Goal: Task Accomplishment & Management: Manage account settings

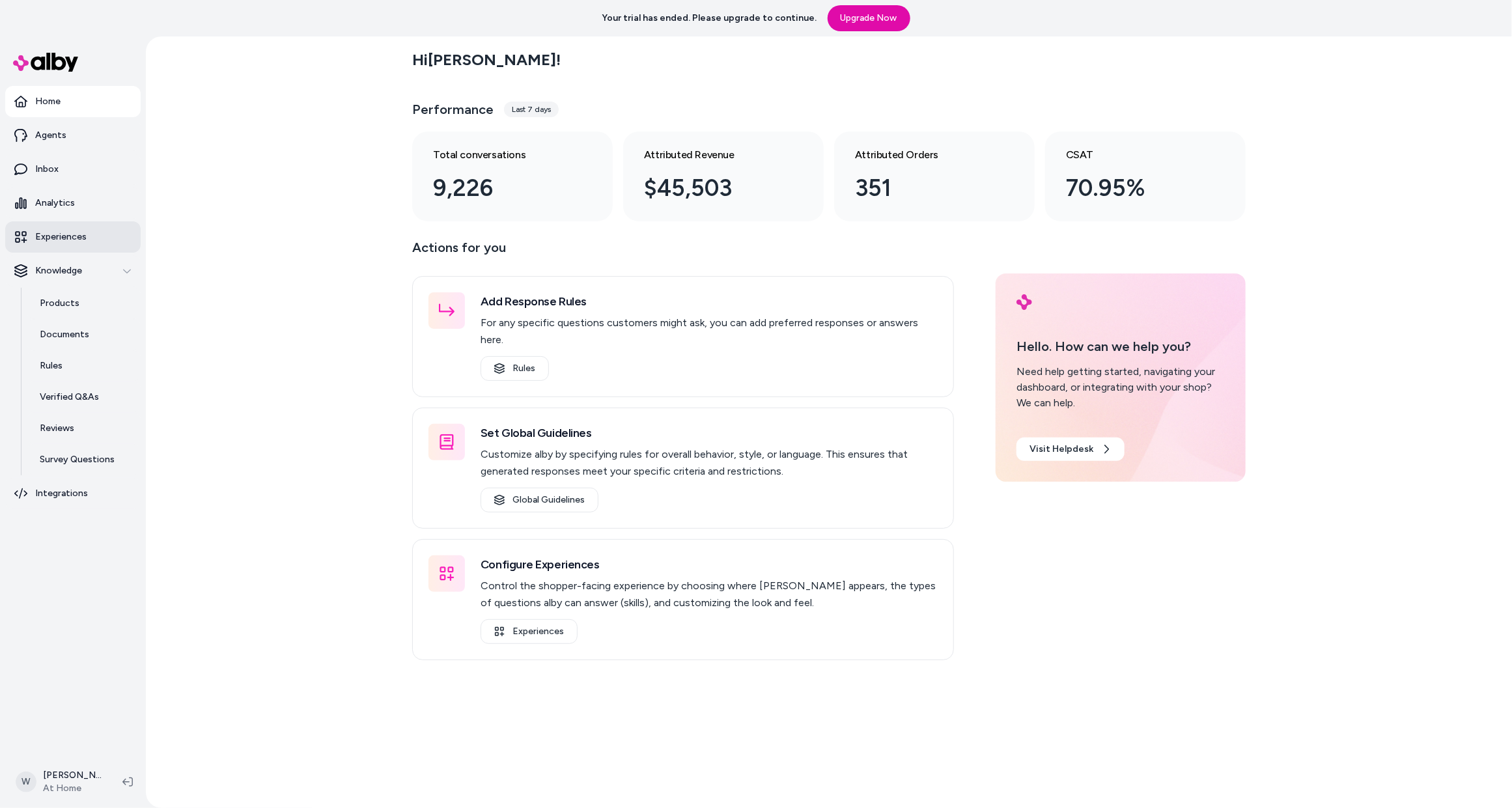
click at [56, 226] on link "Experiences" at bounding box center [73, 237] width 136 height 31
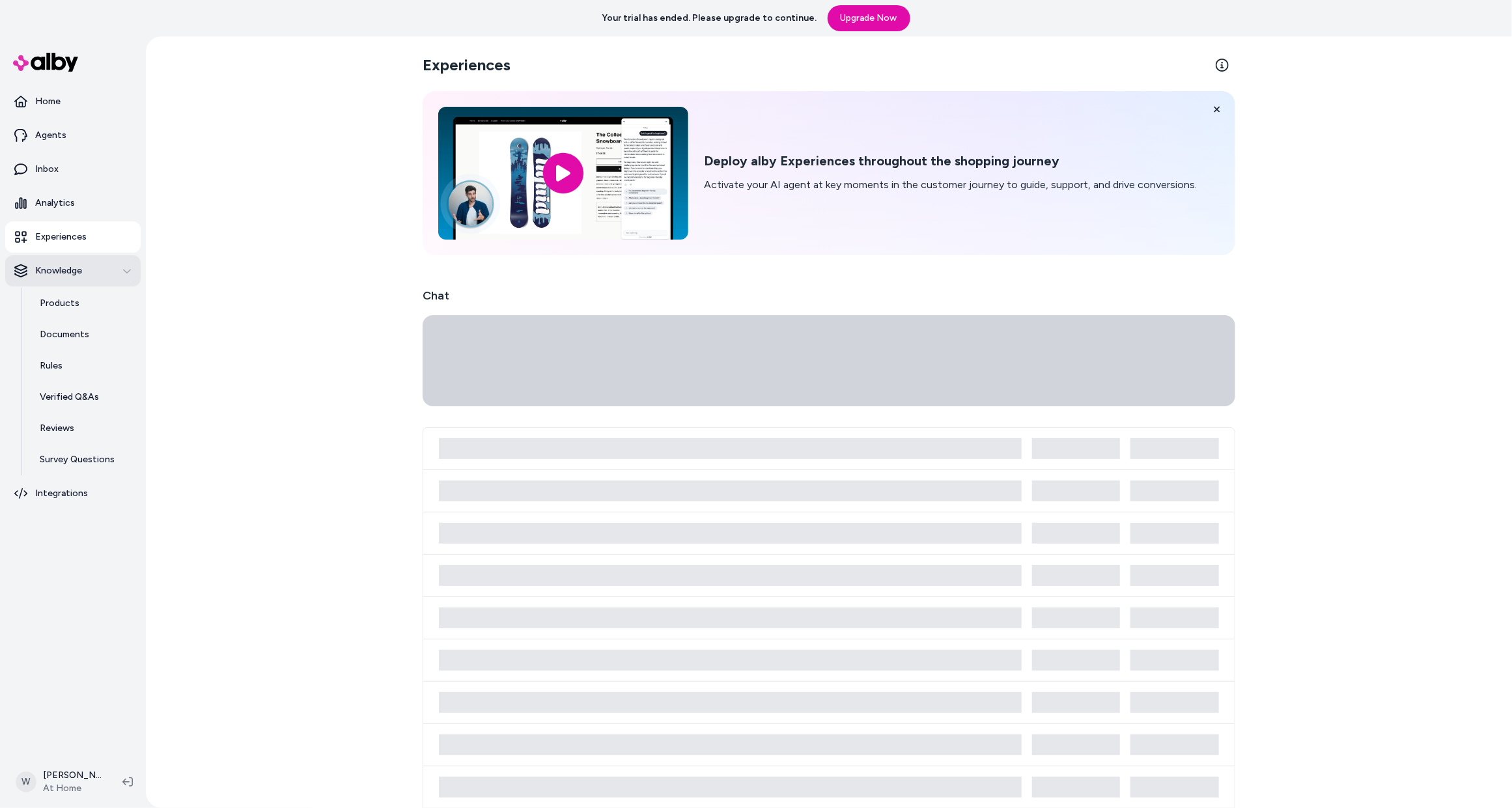
click at [58, 265] on p "Knowledge" at bounding box center [58, 271] width 47 height 13
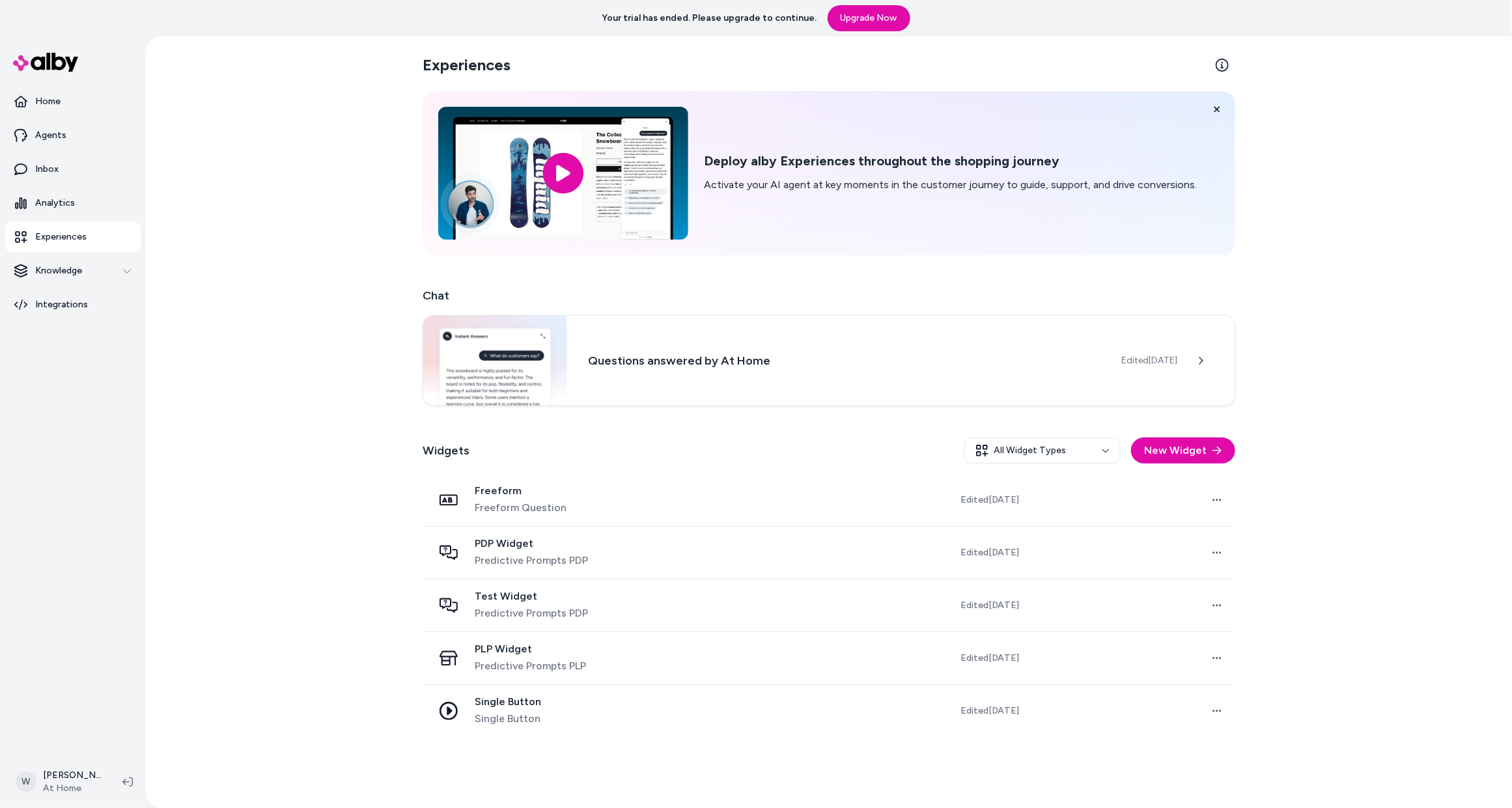
click at [58, 233] on p "Experiences" at bounding box center [60, 237] width 51 height 13
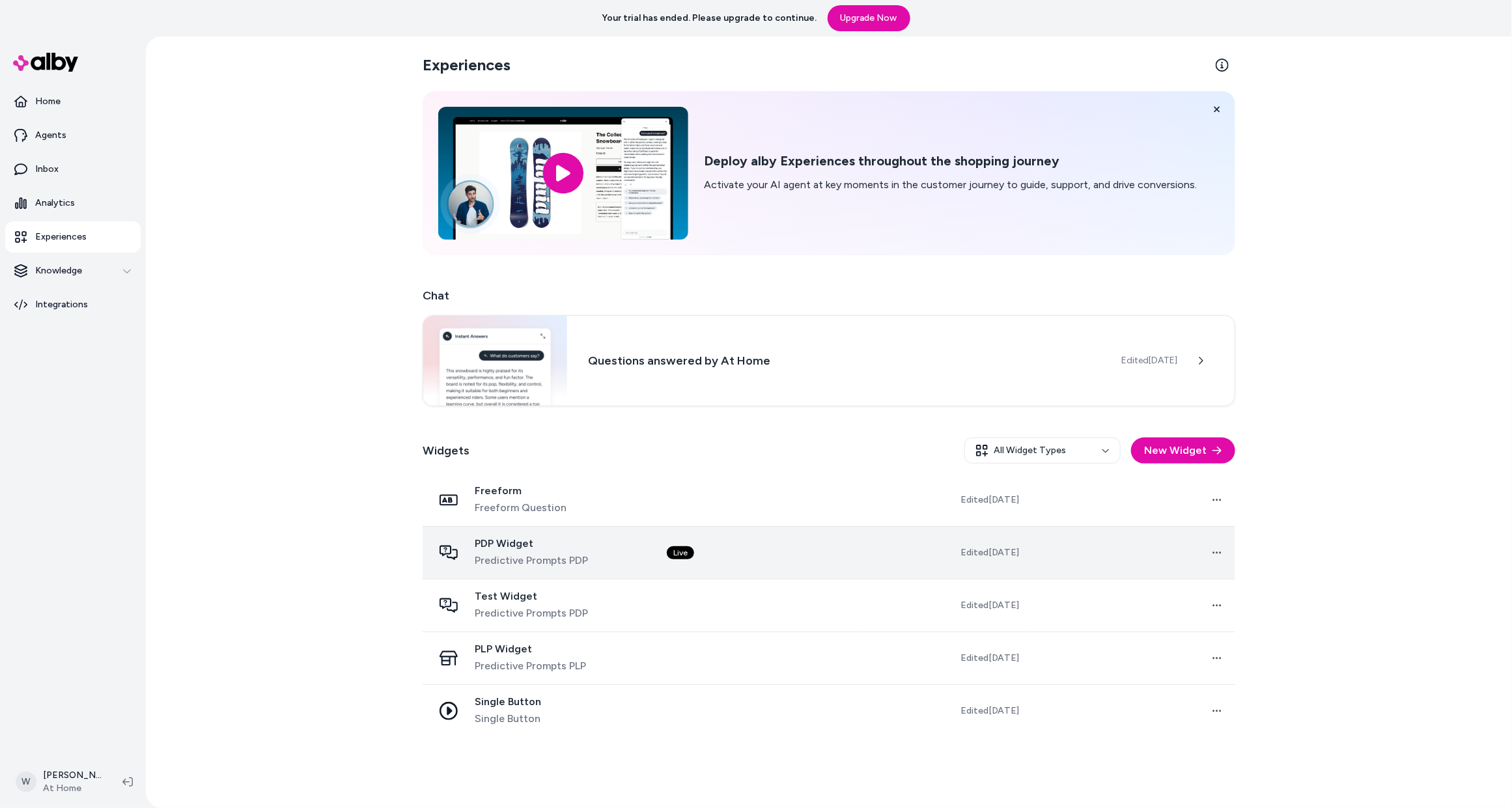
click at [861, 548] on td "Live" at bounding box center [759, 552] width 205 height 53
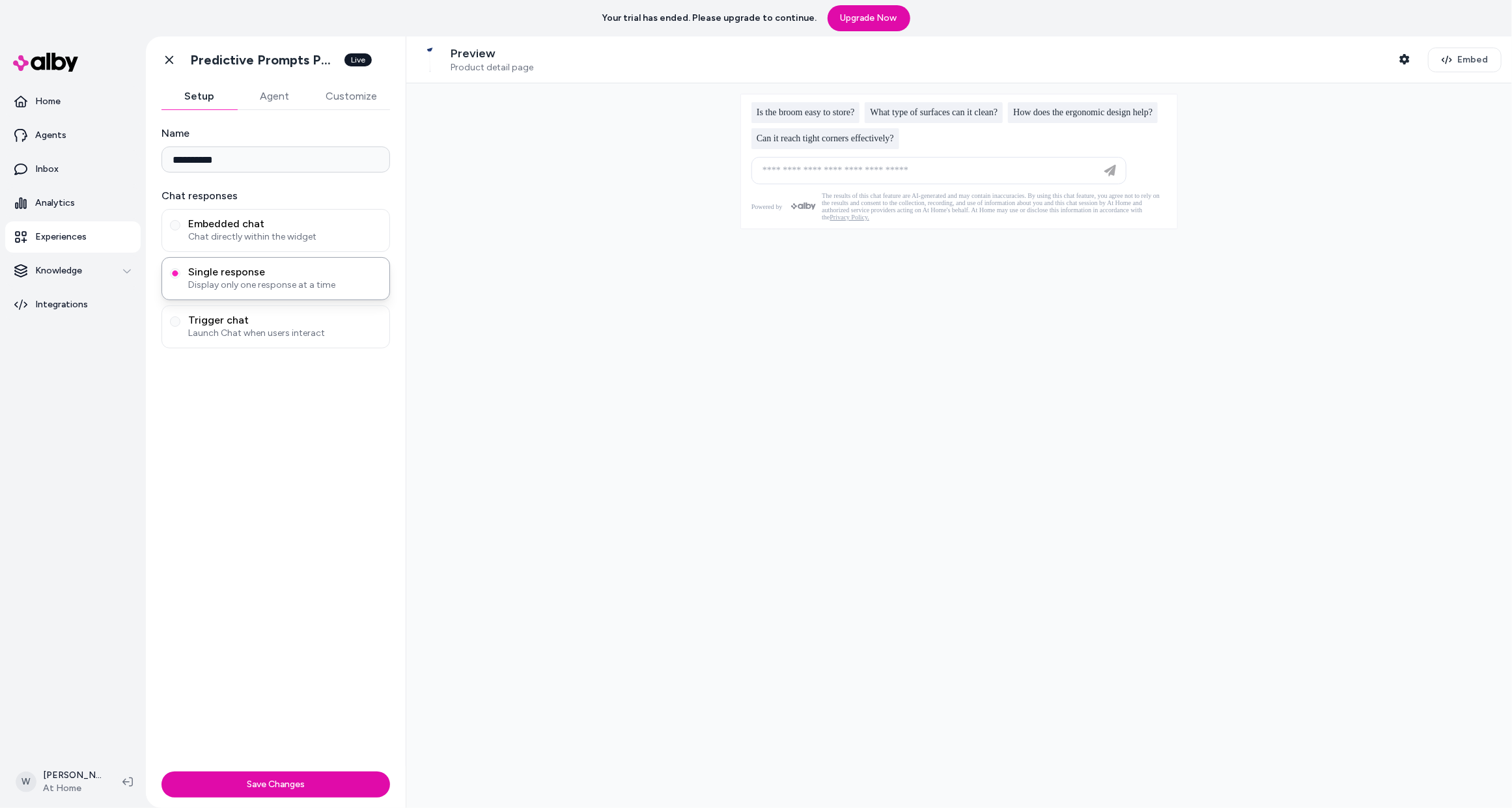
click at [355, 96] on button "Customize" at bounding box center [351, 96] width 77 height 26
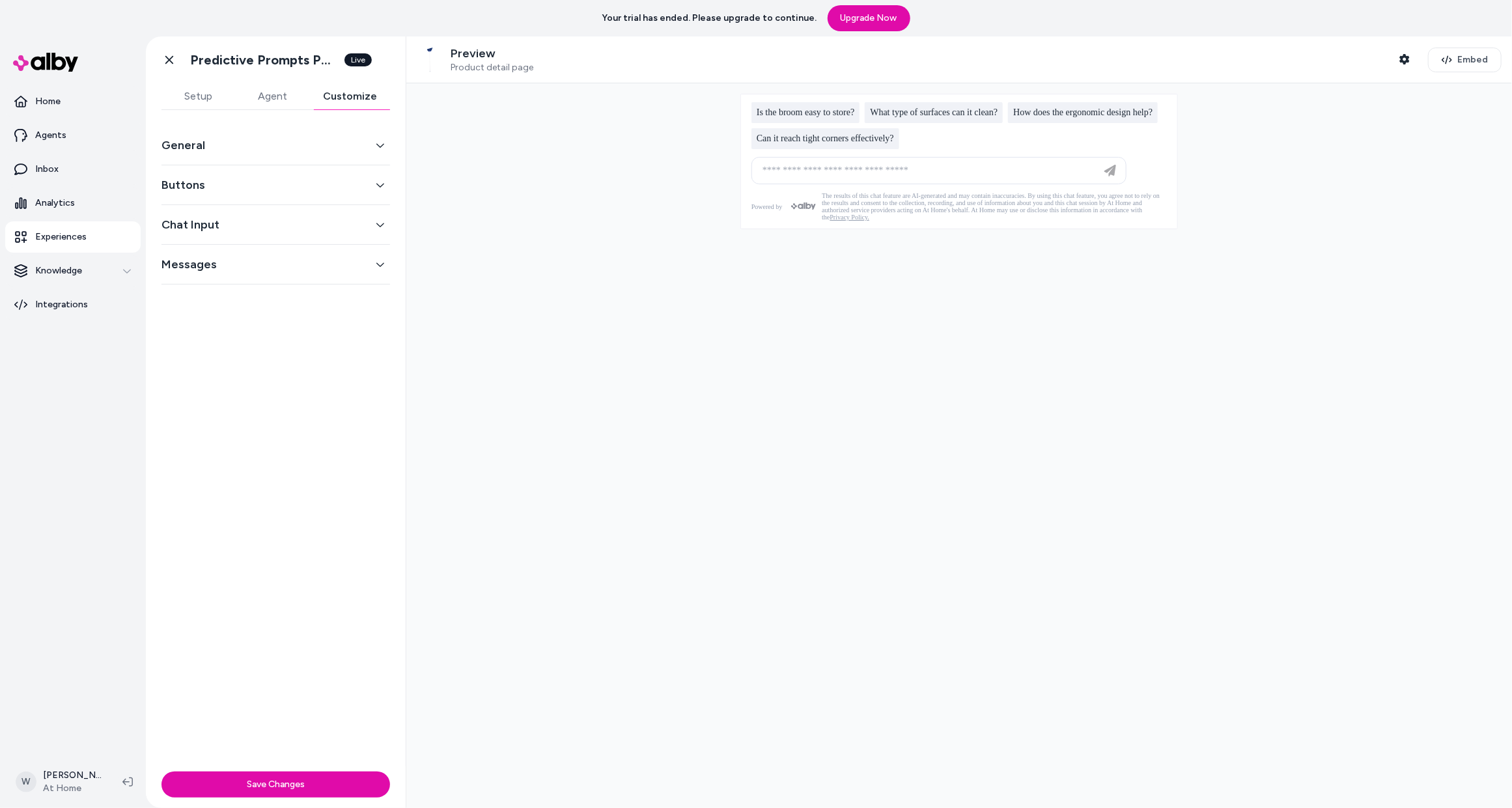
click at [382, 260] on icon "button" at bounding box center [381, 265] width 9 height 9
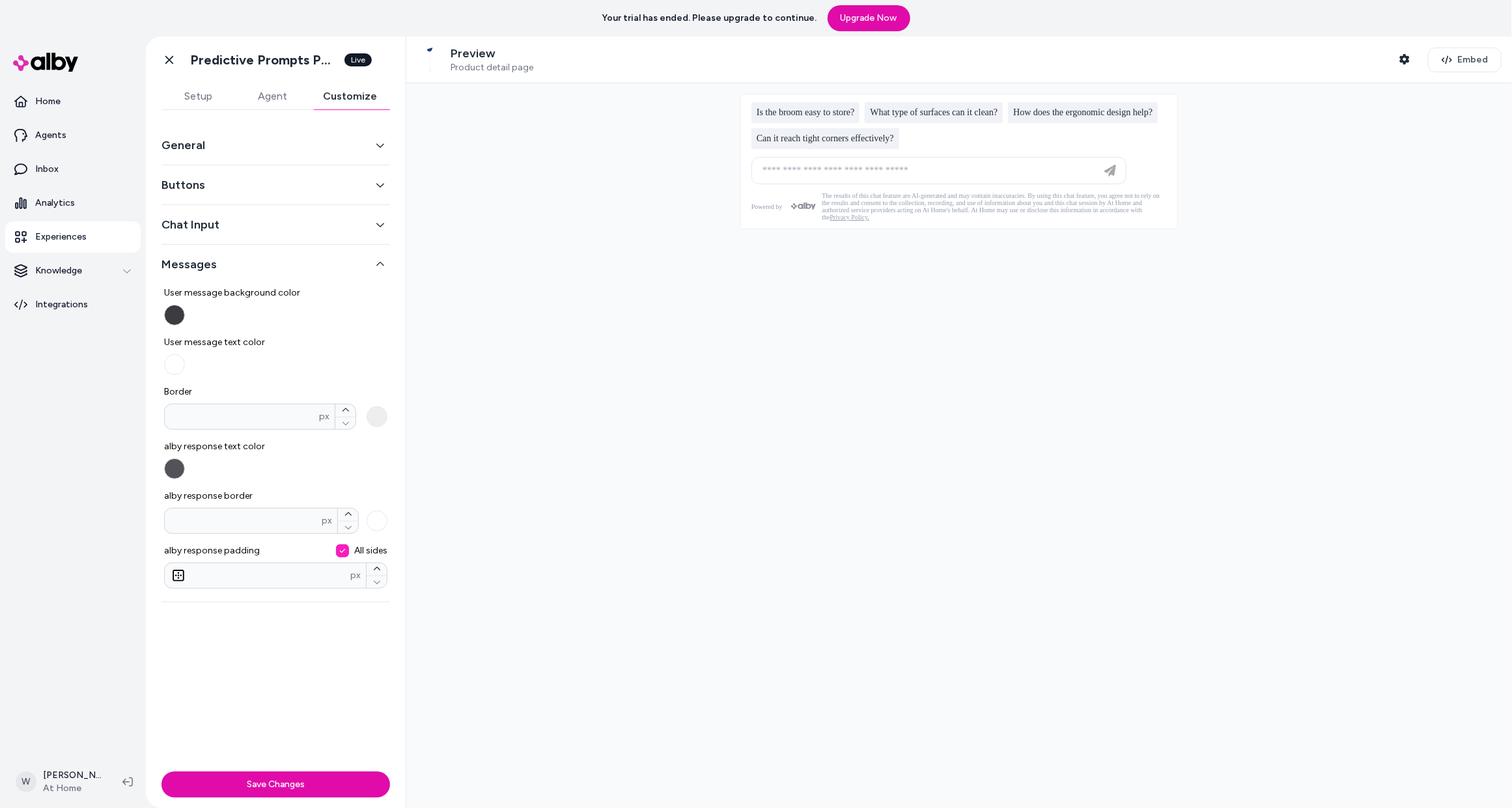
click at [380, 228] on icon "button" at bounding box center [381, 225] width 9 height 9
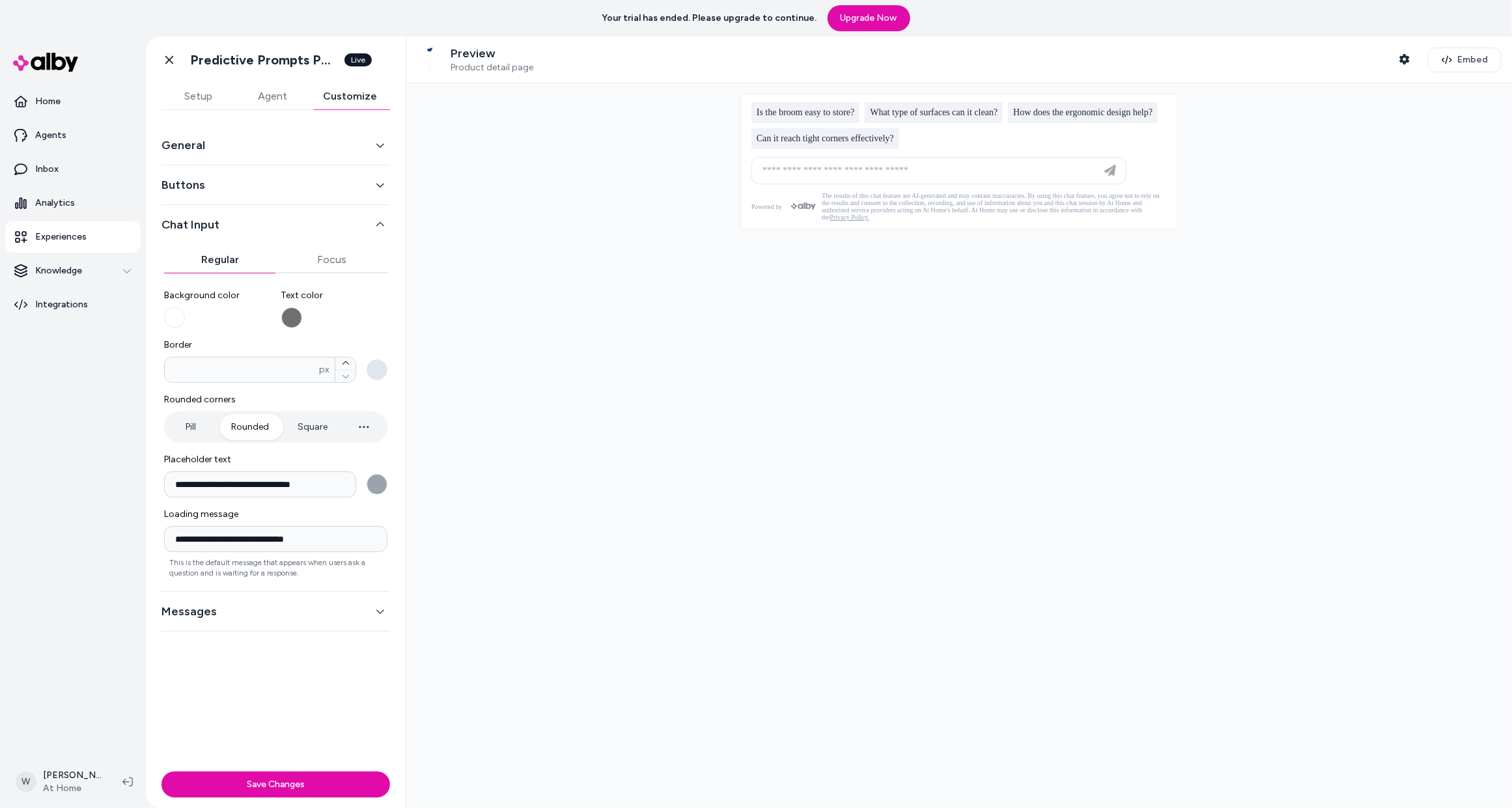
click at [378, 183] on icon "button" at bounding box center [381, 184] width 9 height 9
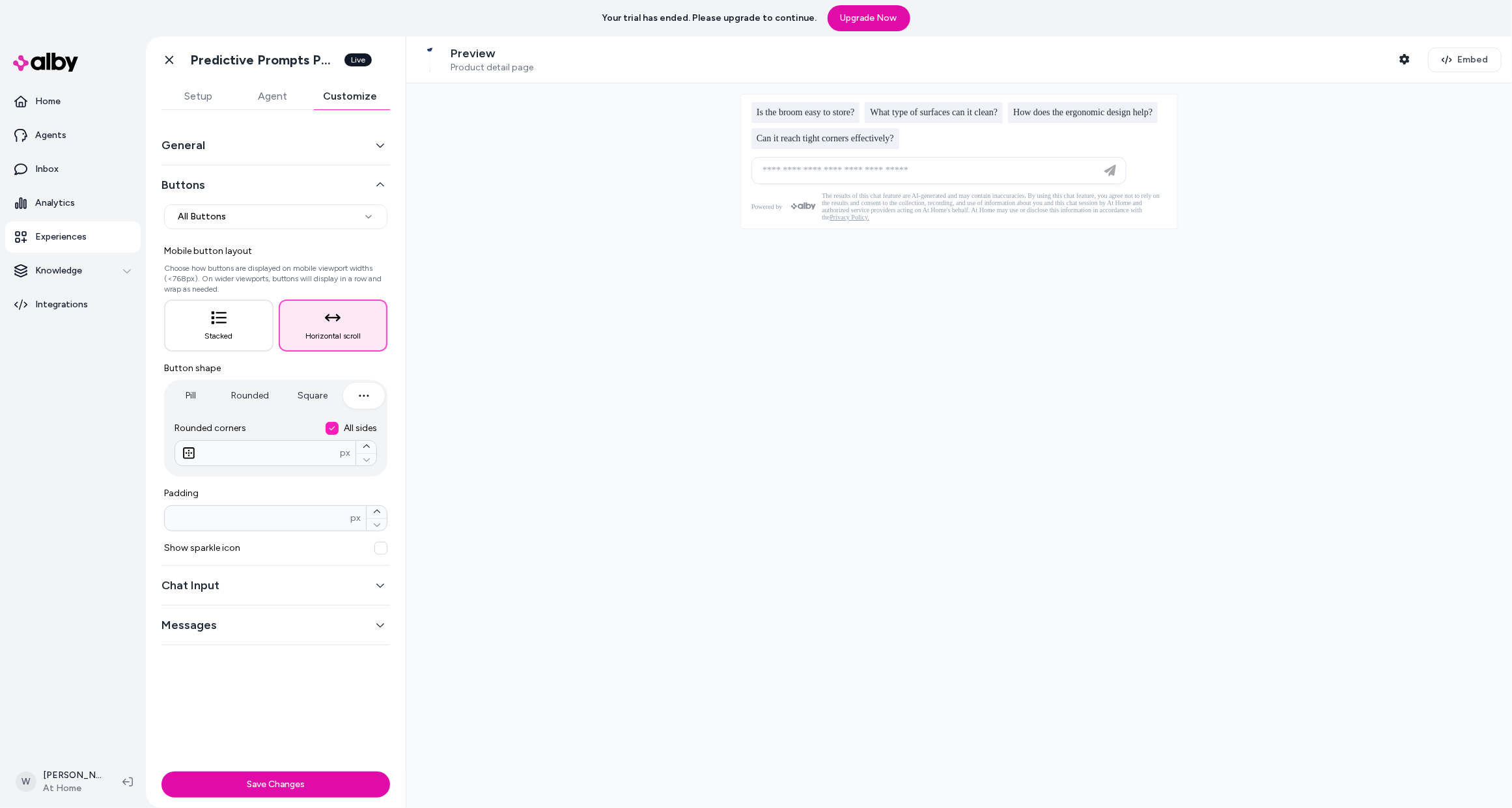
click at [373, 143] on button "General" at bounding box center [275, 145] width 229 height 18
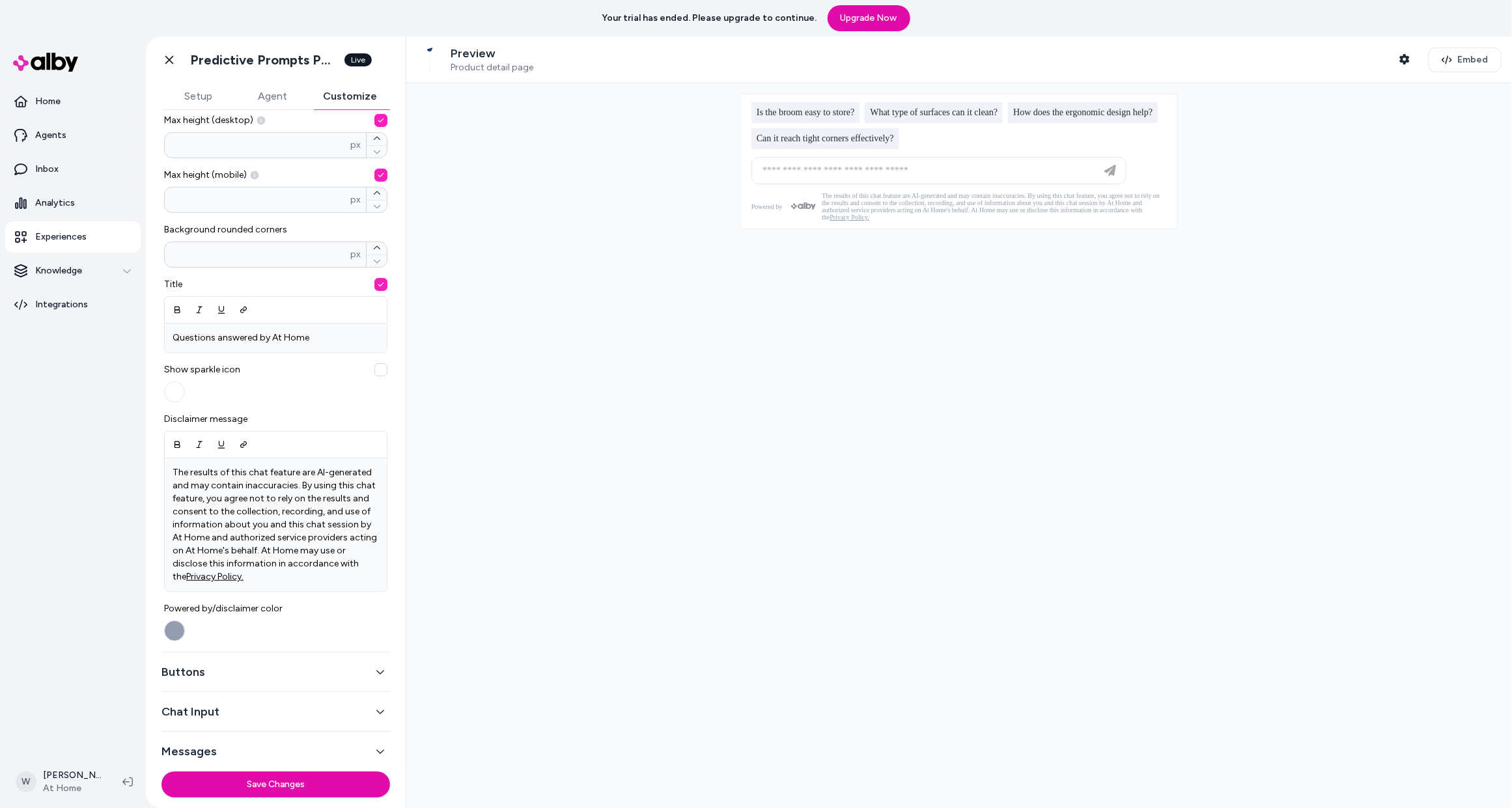
scroll to position [283, 0]
click at [248, 574] on p "The results of this chat feature are AI-generated and may contain inaccuracies.…" at bounding box center [275, 519] width 206 height 117
click at [298, 570] on p "The results of this chat feature are AI-generated and may contain inaccuracies.…" at bounding box center [275, 519] width 206 height 117
click at [264, 569] on p "The results of this chat feature are AI-generated and may contain inaccuracies.…" at bounding box center [275, 519] width 206 height 117
drag, startPoint x: 333, startPoint y: 555, endPoint x: 137, endPoint y: 453, distance: 221.0
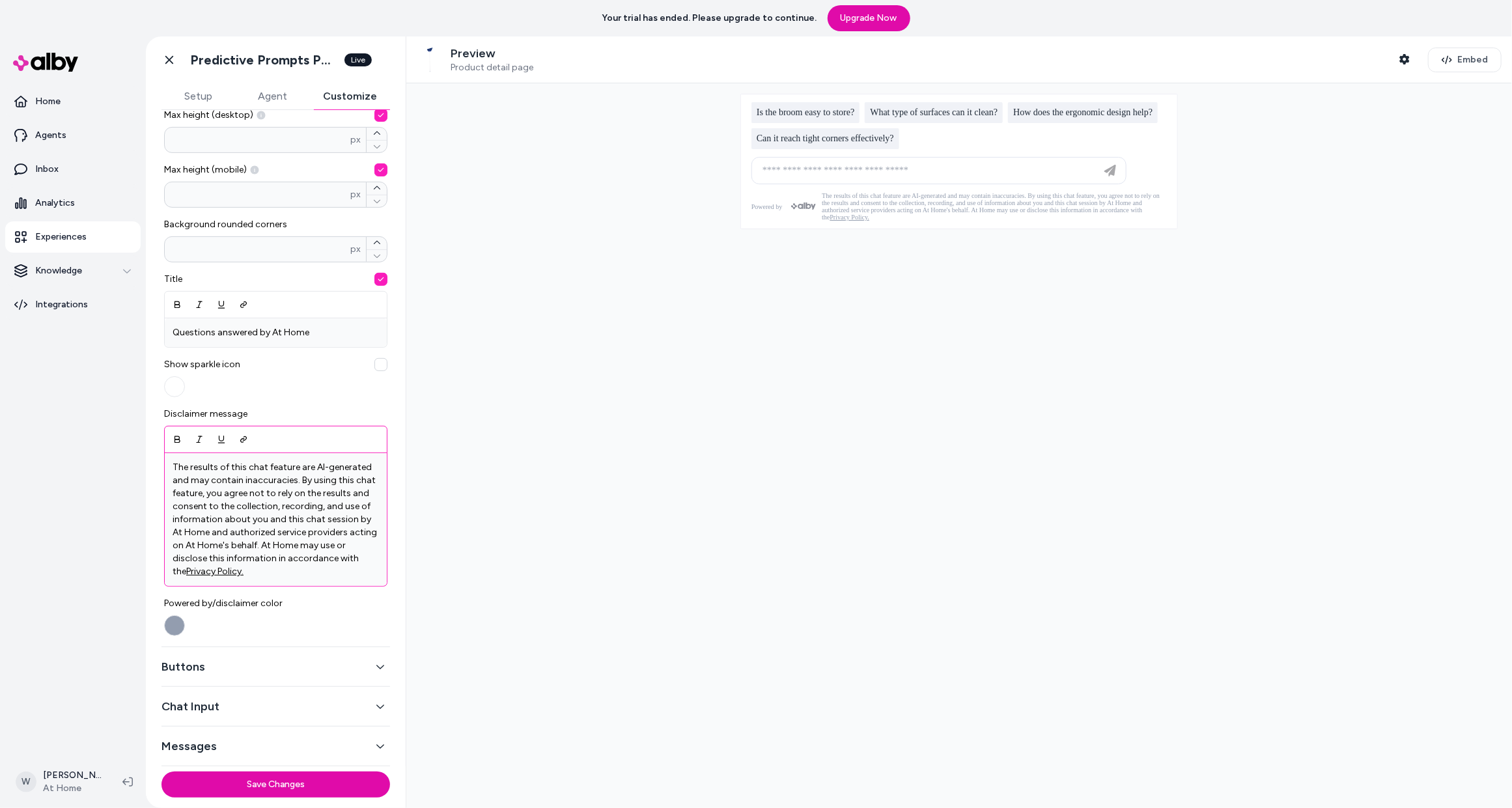
click at [137, 453] on section "Home Agents Inbox Analytics Experiences Knowledge Integrations W [PERSON_NAME] …" at bounding box center [756, 441] width 1512 height 808
paste div
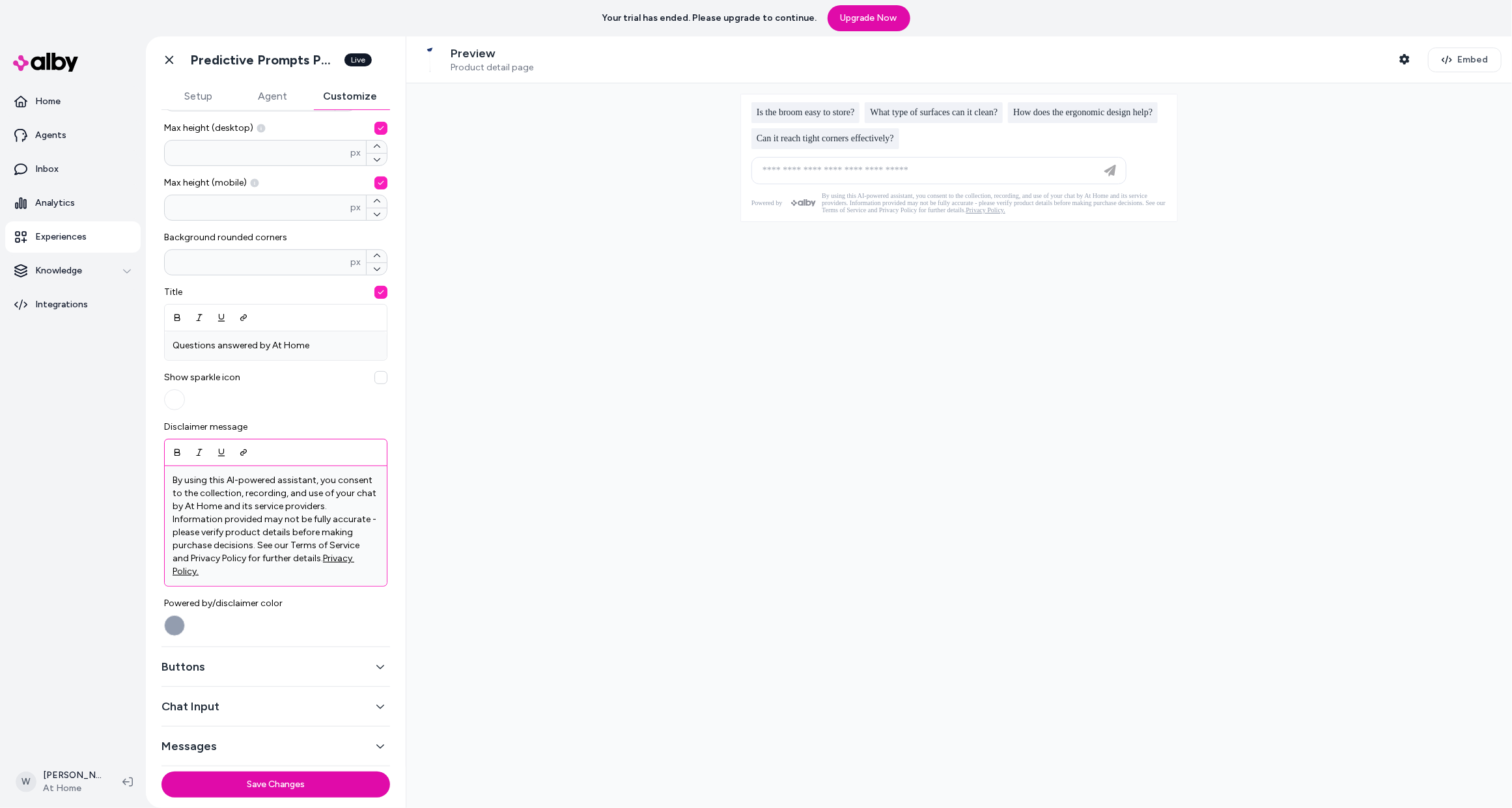
scroll to position [258, 0]
drag, startPoint x: 232, startPoint y: 575, endPoint x: 326, endPoint y: 560, distance: 95.2
click at [326, 560] on p "By using this AI-powered assistant, you consent to the collection, recording, a…" at bounding box center [275, 526] width 206 height 104
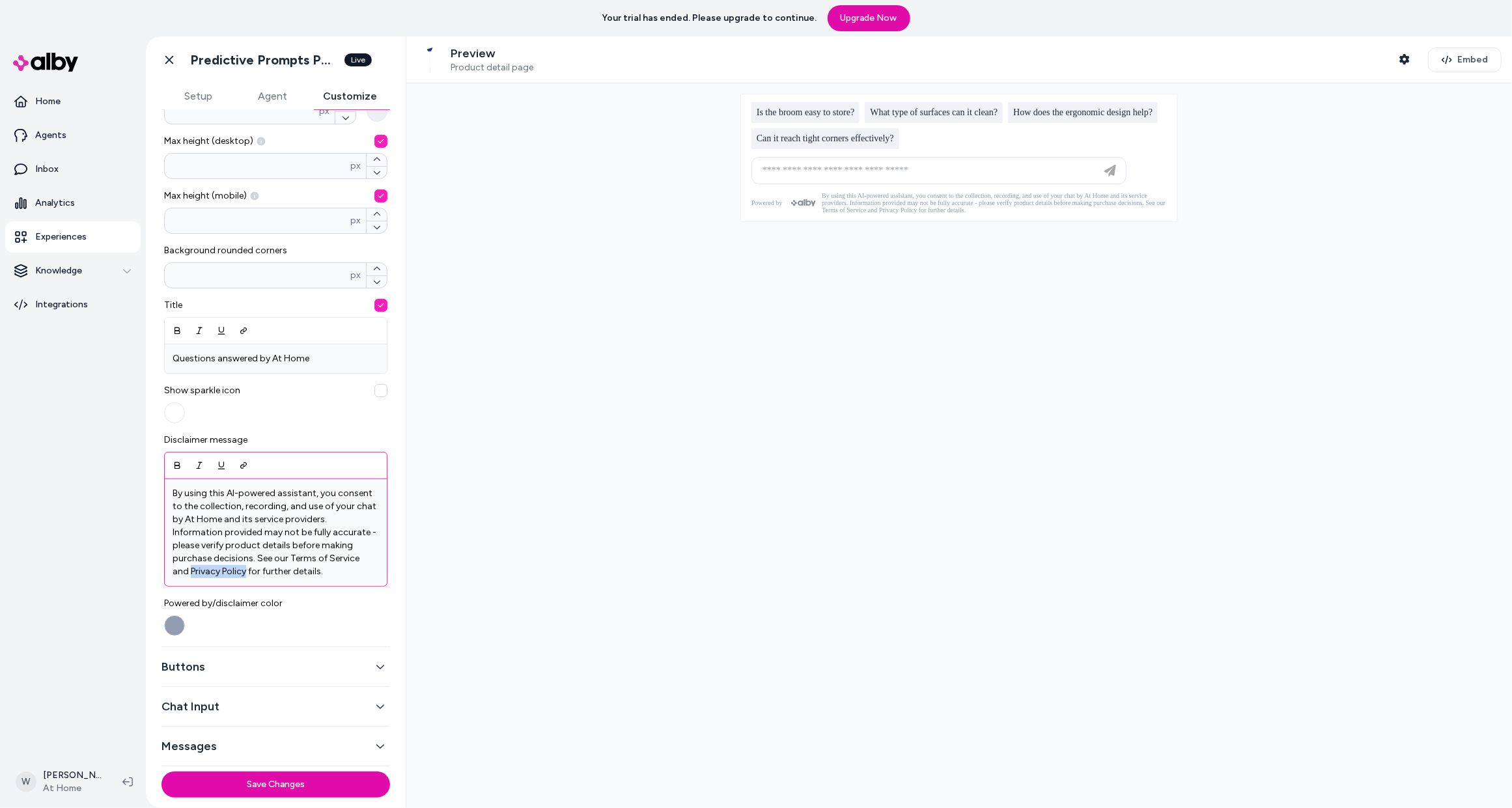
drag, startPoint x: 247, startPoint y: 570, endPoint x: 190, endPoint y: 570, distance: 57.0
click at [190, 570] on p "By using this AI-powered assistant, you consent to the collection, recording, a…" at bounding box center [275, 532] width 206 height 91
click at [334, 573] on p "By using this AI-powered assistant, you consent to the collection, recording, a…" at bounding box center [275, 532] width 206 height 91
drag, startPoint x: 356, startPoint y: 560, endPoint x: 290, endPoint y: 561, distance: 66.0
click at [290, 561] on p "By using this AI-powered assistant, you consent to the collection, recording, a…" at bounding box center [275, 532] width 206 height 91
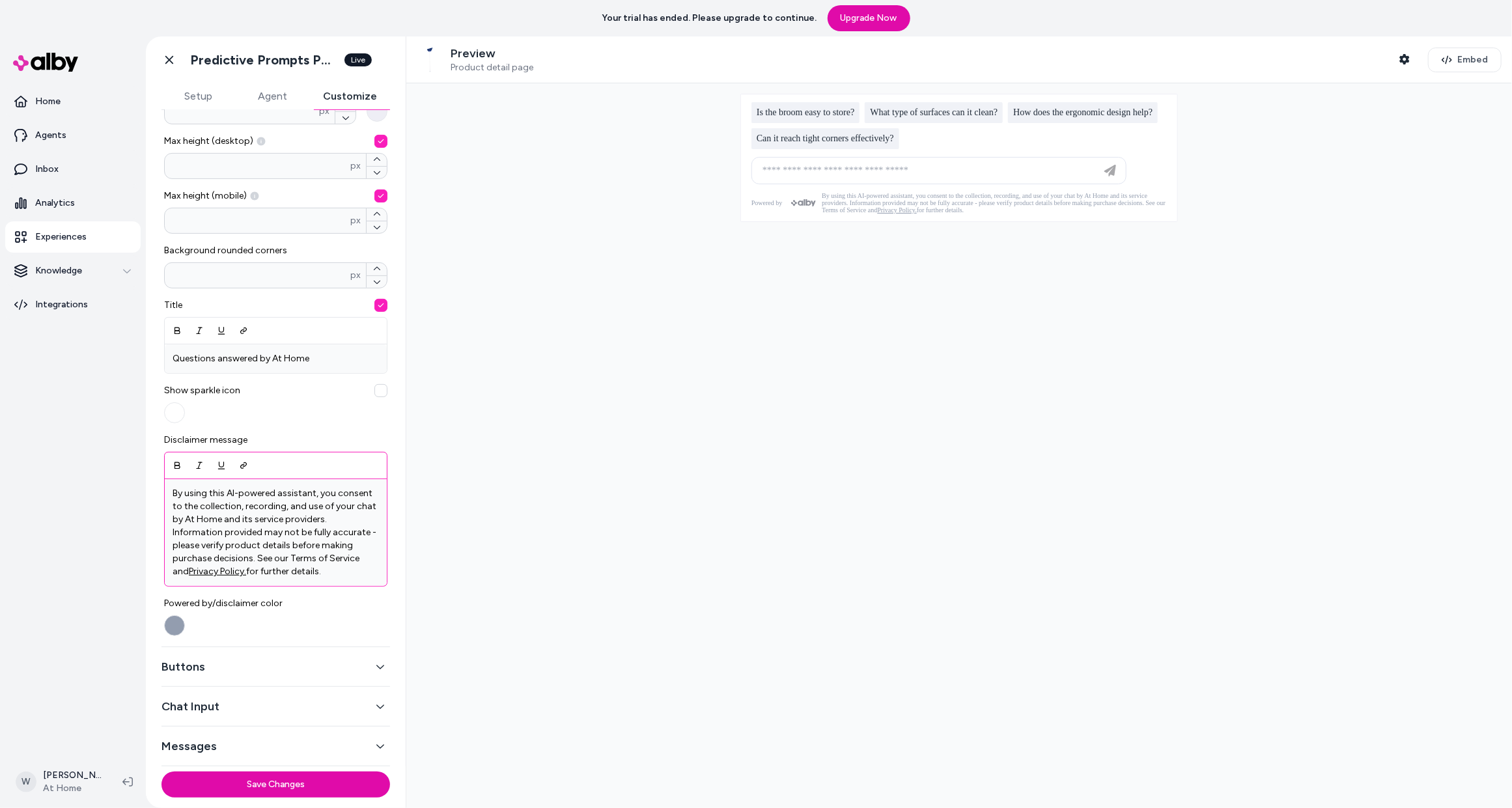
click at [229, 574] on u "Privacy Policy" at bounding box center [217, 571] width 56 height 11
drag, startPoint x: 290, startPoint y: 557, endPoint x: 355, endPoint y: 557, distance: 65.0
click at [355, 555] on p "By using this AI-powered assistant, you consent to the collection, recording, a…" at bounding box center [275, 532] width 206 height 91
click at [244, 464] on icon "Link" at bounding box center [244, 465] width 9 height 9
click at [268, 466] on icon "Remove Link" at bounding box center [266, 465] width 9 height 9
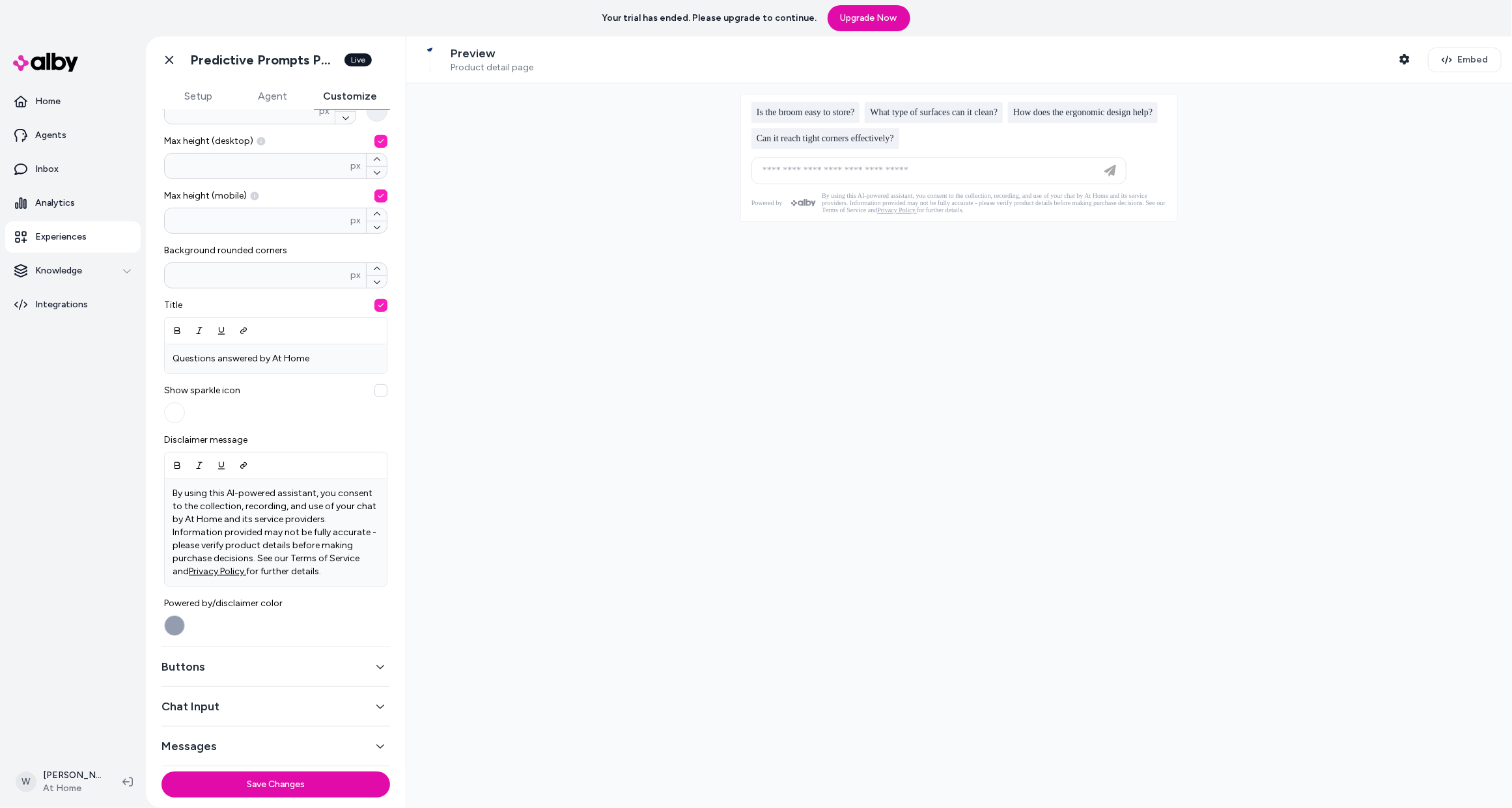
click at [267, 466] on div at bounding box center [275, 465] width 222 height 26
click at [321, 564] on p "By using this AI-powered assistant, you consent to the collection, recording, a…" at bounding box center [275, 532] width 206 height 91
drag, startPoint x: 294, startPoint y: 560, endPoint x: 356, endPoint y: 558, distance: 62.0
click at [356, 558] on p "By using this AI-powered assistant, you consent to the collection, recording, a…" at bounding box center [275, 532] width 206 height 91
click at [246, 465] on icon "Link" at bounding box center [244, 465] width 9 height 9
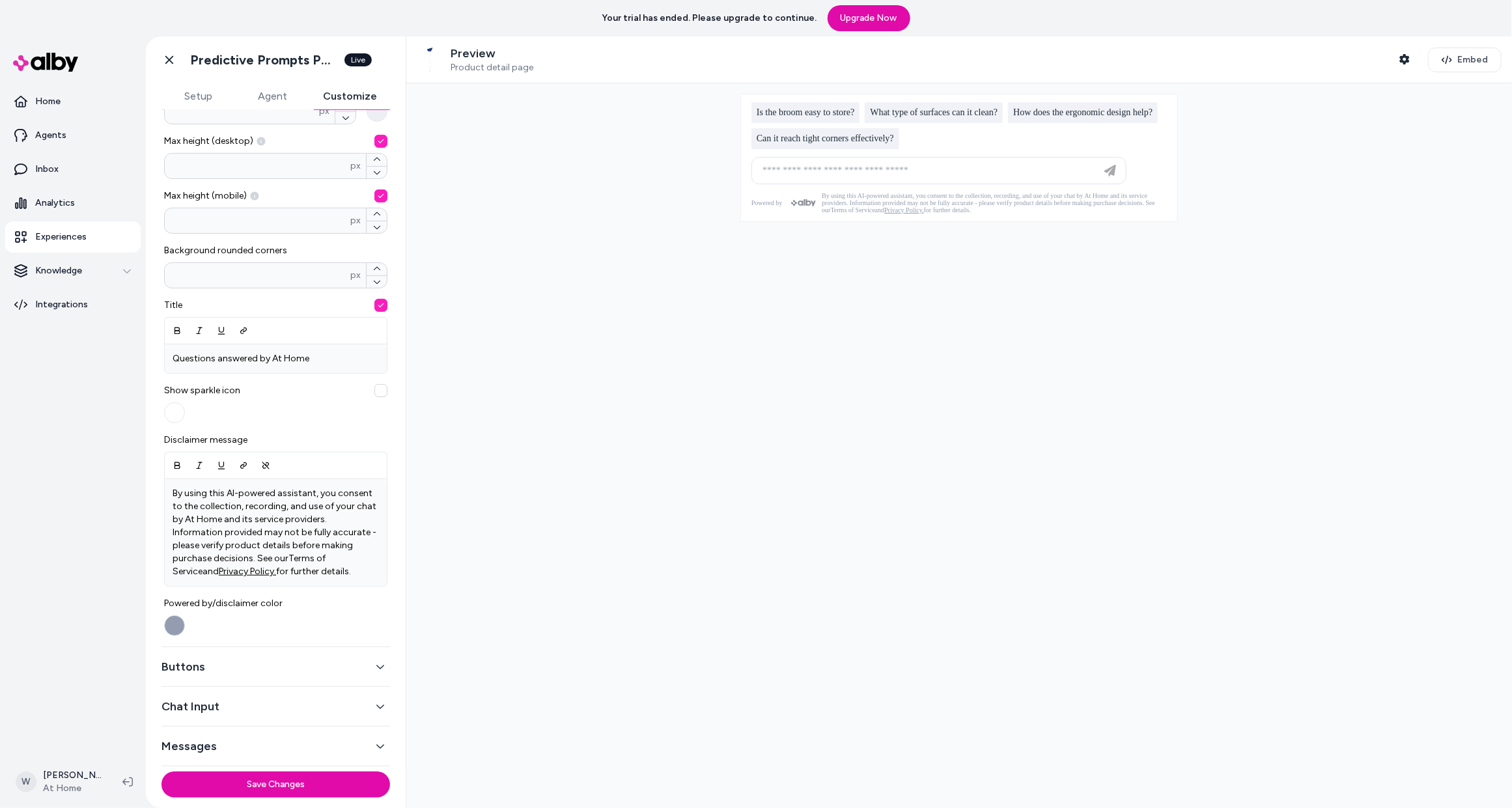
click at [480, 571] on div at bounding box center [959, 445] width 1106 height 724
drag, startPoint x: 355, startPoint y: 559, endPoint x: 289, endPoint y: 561, distance: 66.0
click at [289, 561] on p "By using this AI-powered assistant, you consent to the collection, recording, a…" at bounding box center [275, 532] width 206 height 91
click at [225, 470] on button "Underline (Ctrl+I)" at bounding box center [221, 465] width 22 height 23
click at [328, 555] on u "Terms of Service" at bounding box center [323, 558] width 69 height 11
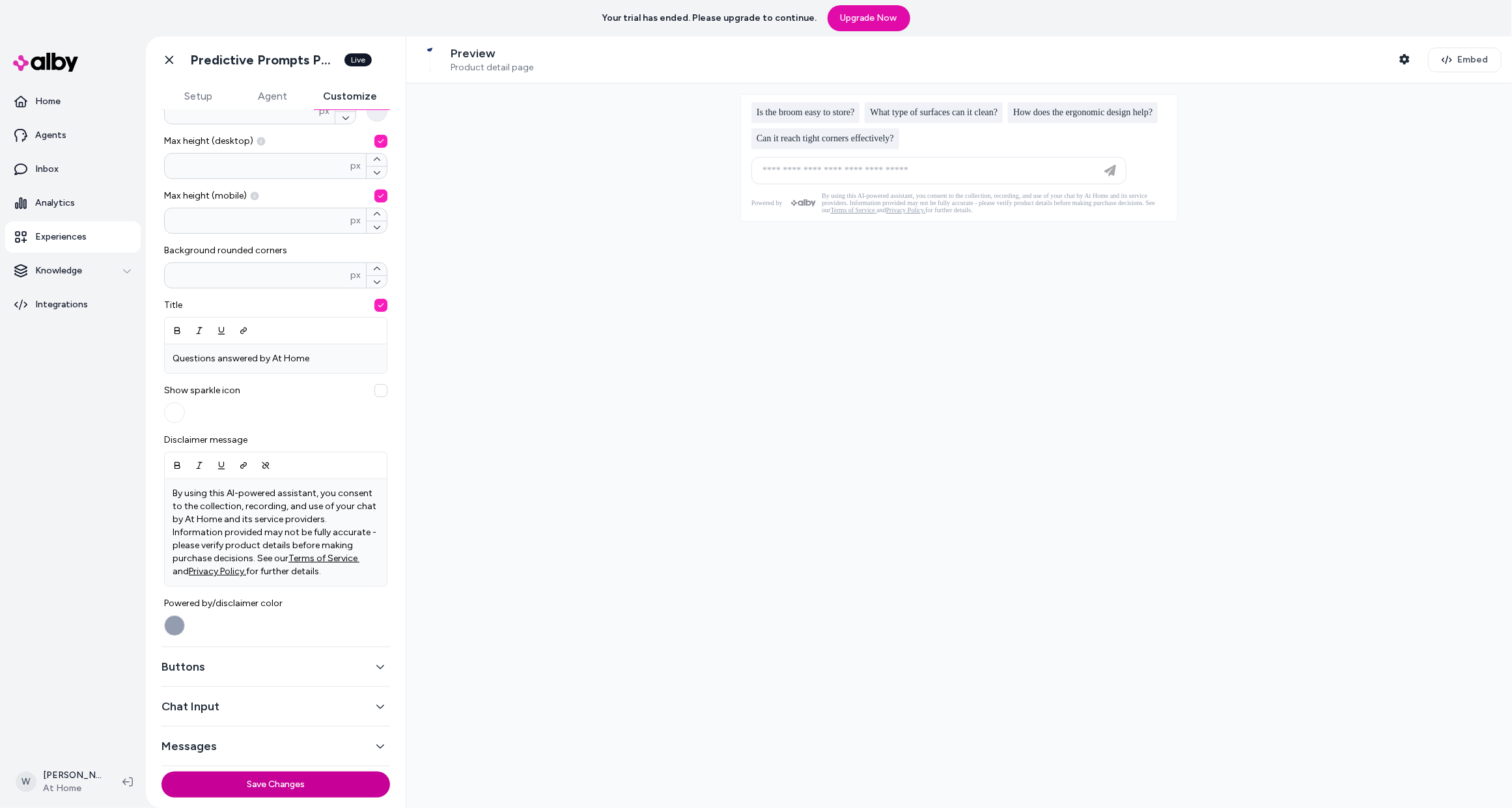
click at [277, 780] on button "Save Changes" at bounding box center [275, 784] width 229 height 26
